Goal: Task Accomplishment & Management: Complete application form

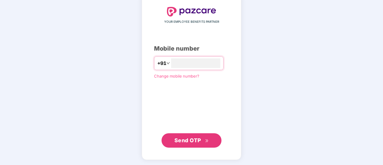
type input "**********"
click at [192, 141] on span "Send OTP" at bounding box center [187, 140] width 27 height 6
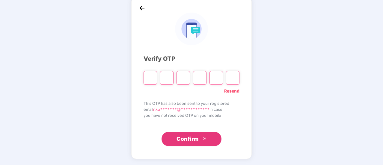
scroll to position [30, 0]
type input "*"
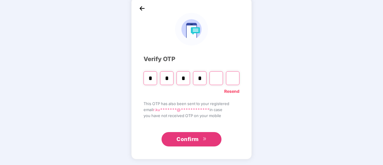
type input "*"
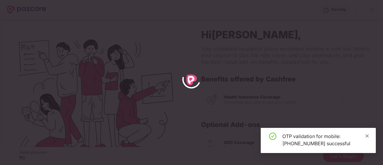
click at [367, 135] on icon "close" at bounding box center [367, 136] width 4 height 4
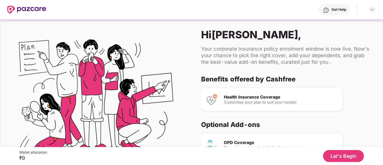
scroll to position [63, 0]
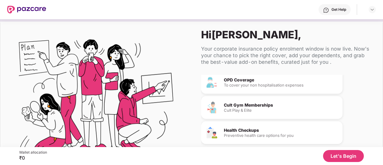
click at [342, 154] on button "Let's Begin" at bounding box center [343, 156] width 41 height 12
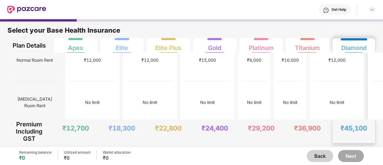
scroll to position [140, 0]
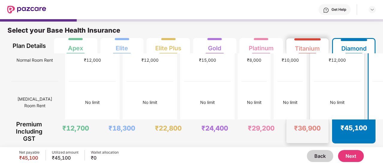
click at [314, 88] on div "No limit" at bounding box center [337, 102] width 47 height 42
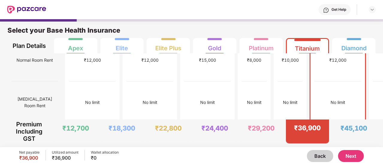
scroll to position [0, 0]
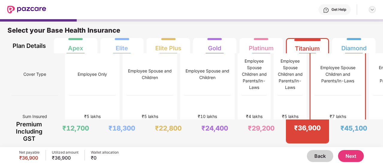
click at [373, 10] on img at bounding box center [372, 9] width 5 height 5
click at [273, 27] on div "Select your Base Health Insurance" at bounding box center [191, 32] width 368 height 12
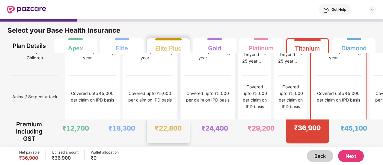
scroll to position [3, 0]
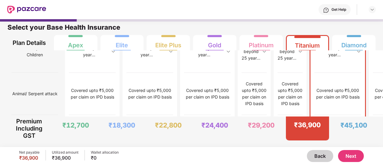
click at [311, 154] on button "Back" at bounding box center [320, 156] width 26 height 12
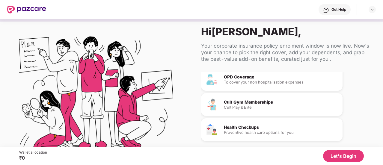
scroll to position [0, 0]
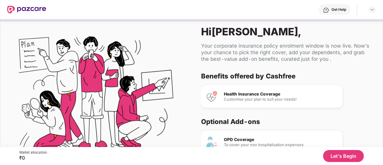
click at [345, 155] on button "Let's Begin" at bounding box center [343, 156] width 41 height 12
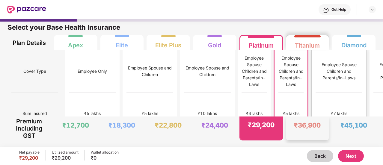
click at [315, 81] on div "Employee Spouse Children and Parents/In-Laws" at bounding box center [338, 71] width 47 height 20
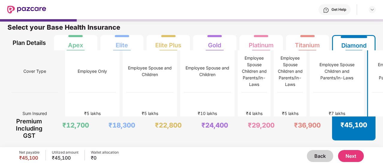
click at [353, 156] on button "Next" at bounding box center [351, 156] width 26 height 12
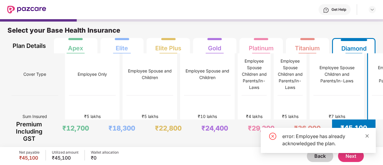
click at [366, 136] on icon "close" at bounding box center [366, 135] width 3 height 3
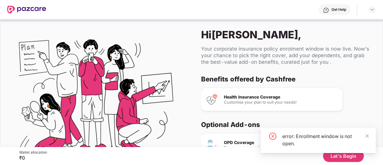
click at [32, 10] on img at bounding box center [26, 10] width 39 height 8
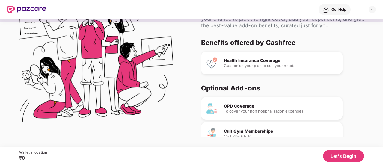
click at [346, 157] on button "Let's Begin" at bounding box center [343, 156] width 41 height 12
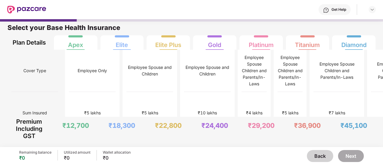
scroll to position [3, 0]
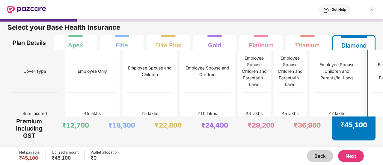
click at [316, 158] on button "Back" at bounding box center [320, 156] width 26 height 12
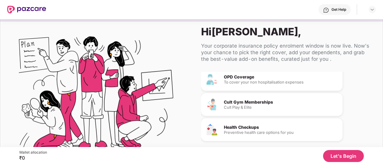
scroll to position [37, 0]
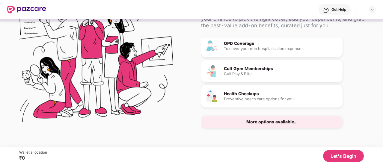
click at [297, 121] on div "More options available..." at bounding box center [271, 122] width 141 height 12
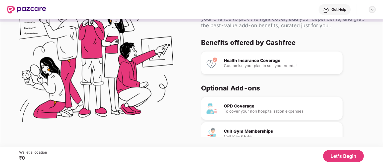
click at [373, 8] on img at bounding box center [372, 9] width 5 height 5
